Goal: Task Accomplishment & Management: Use online tool/utility

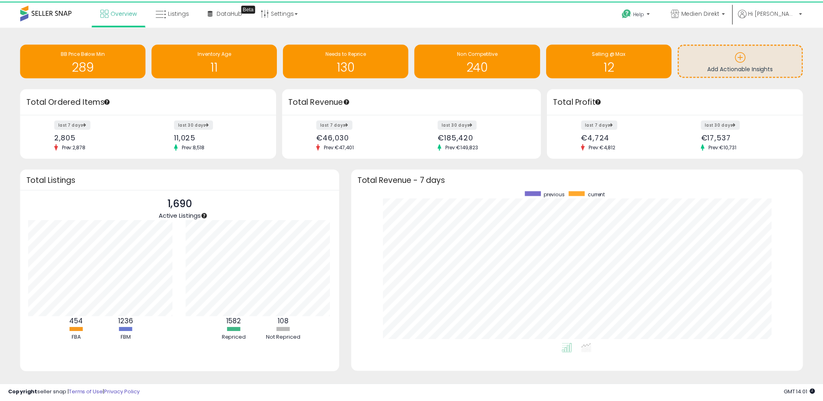
scroll to position [404475, 404193]
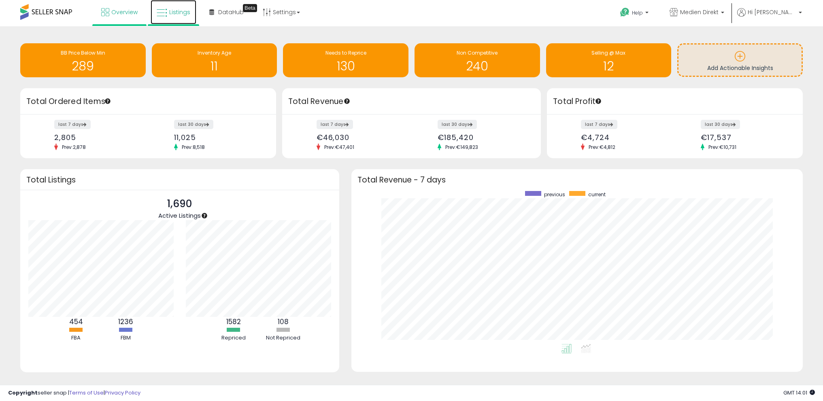
click at [177, 11] on span "Listings" at bounding box center [179, 12] width 21 height 8
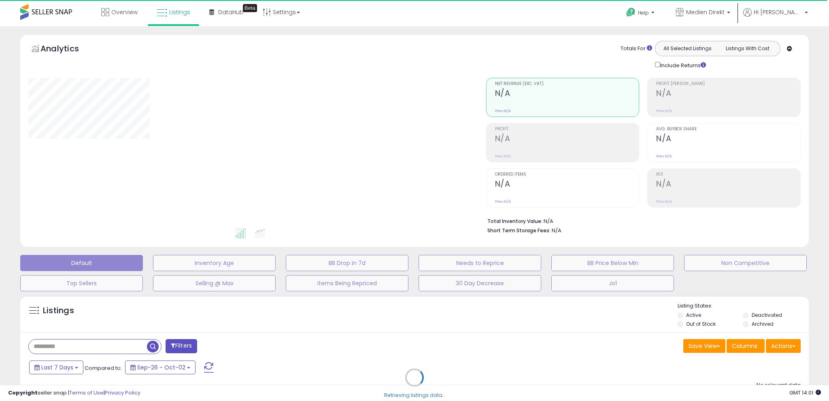
click at [788, 346] on div "Retrieving listings data.." at bounding box center [414, 383] width 800 height 185
click at [779, 346] on div "Retrieving listings data.." at bounding box center [414, 383] width 800 height 185
click at [786, 347] on div "Retrieving listings data.." at bounding box center [414, 383] width 800 height 185
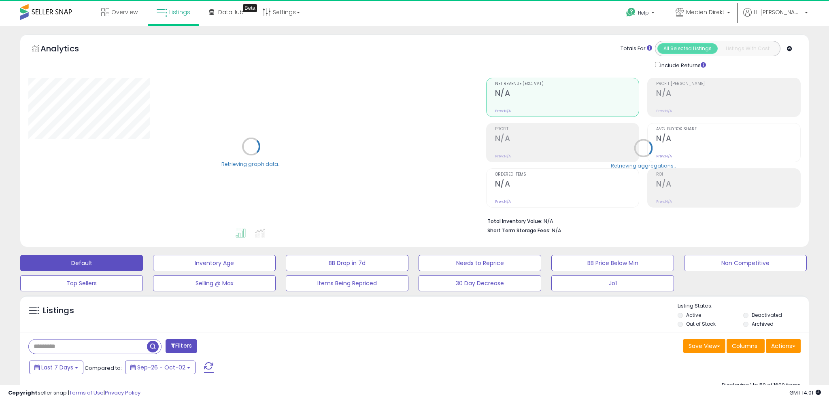
select select "**"
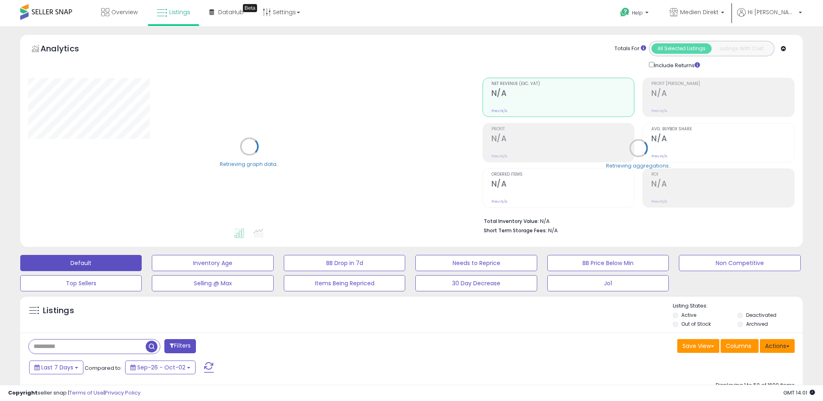
click at [783, 345] on button "Actions" at bounding box center [776, 346] width 35 height 14
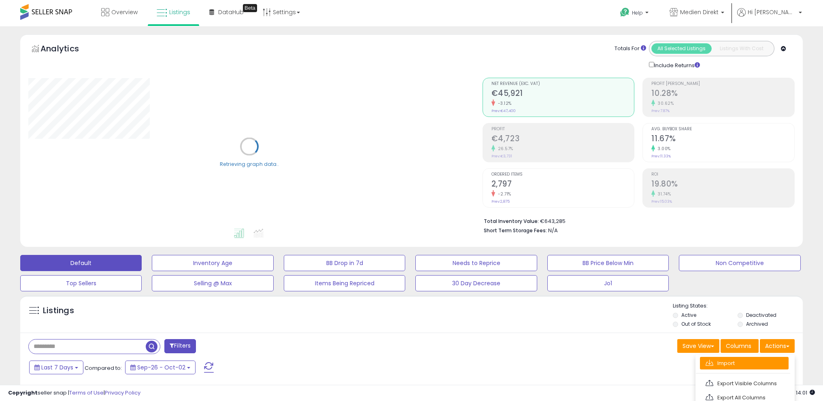
click at [766, 361] on link "Import" at bounding box center [744, 363] width 89 height 13
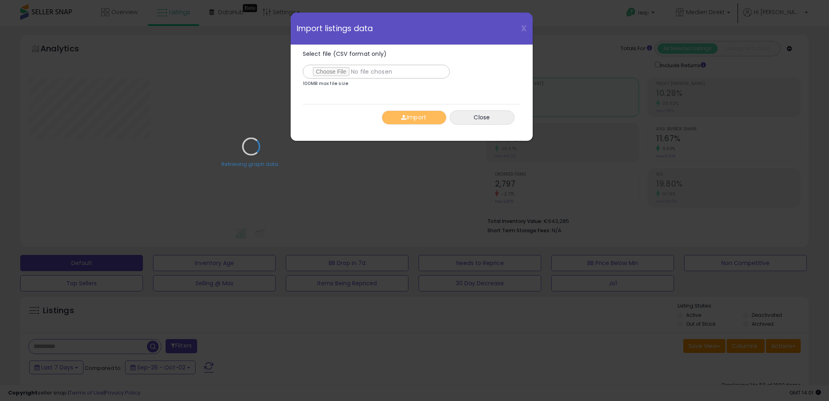
click at [337, 72] on div "Retrieving graph data.." at bounding box center [251, 153] width 458 height 166
click at [338, 72] on div "Retrieving graph data.." at bounding box center [251, 153] width 458 height 166
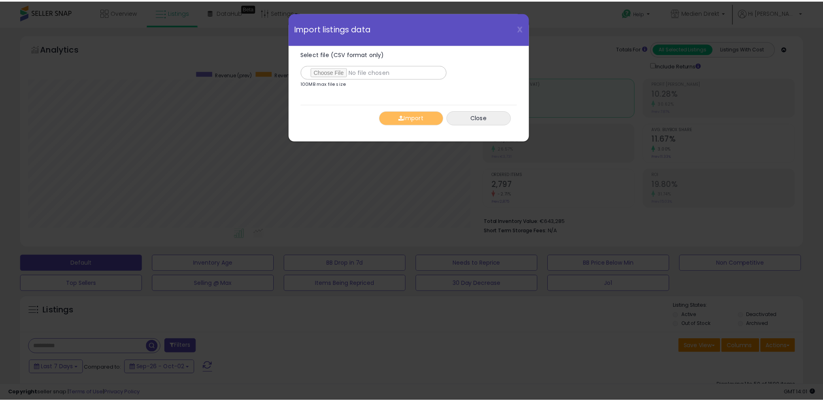
scroll to position [166, 457]
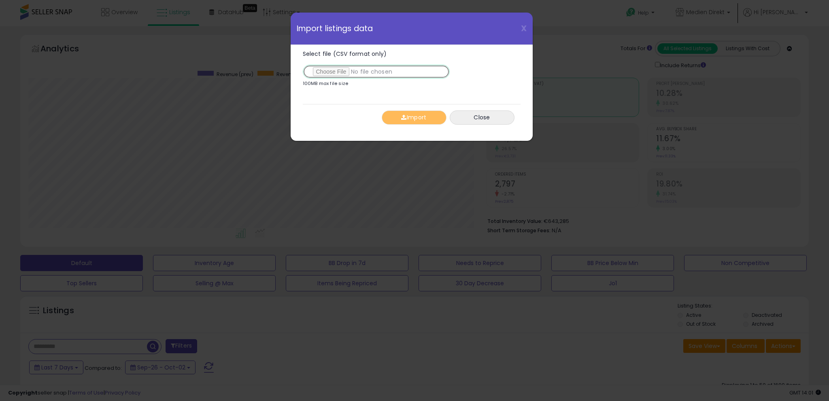
click at [350, 69] on input "Select file (CSV format only)" at bounding box center [376, 72] width 147 height 14
type input "**********"
click at [408, 117] on button "Import" at bounding box center [414, 117] width 65 height 14
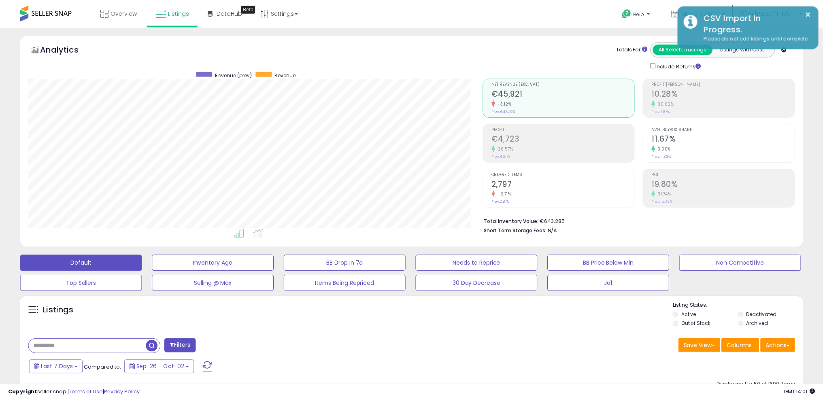
scroll to position [404462, 404174]
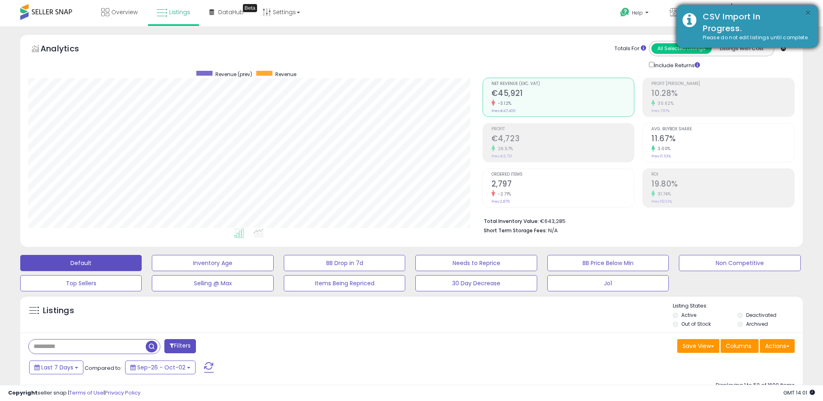
click at [808, 12] on button "×" at bounding box center [807, 13] width 6 height 10
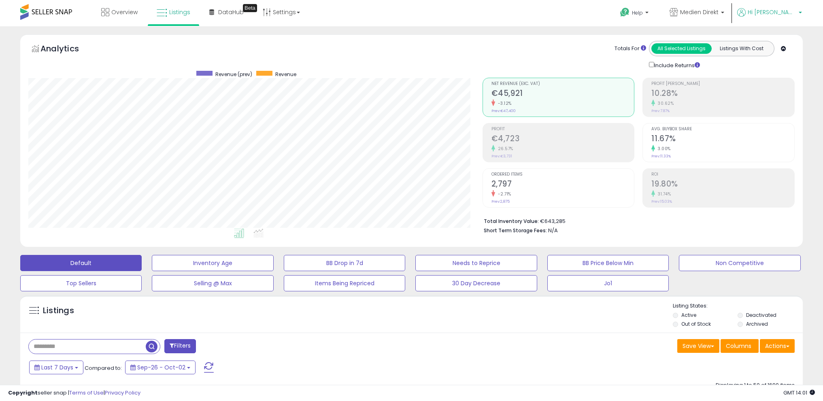
drag, startPoint x: 791, startPoint y: 12, endPoint x: 798, endPoint y: 21, distance: 12.1
click at [791, 12] on span "Hi [PERSON_NAME]" at bounding box center [771, 12] width 49 height 8
click at [784, 84] on link "Logout" at bounding box center [783, 86] width 18 height 8
